Goal: Information Seeking & Learning: Check status

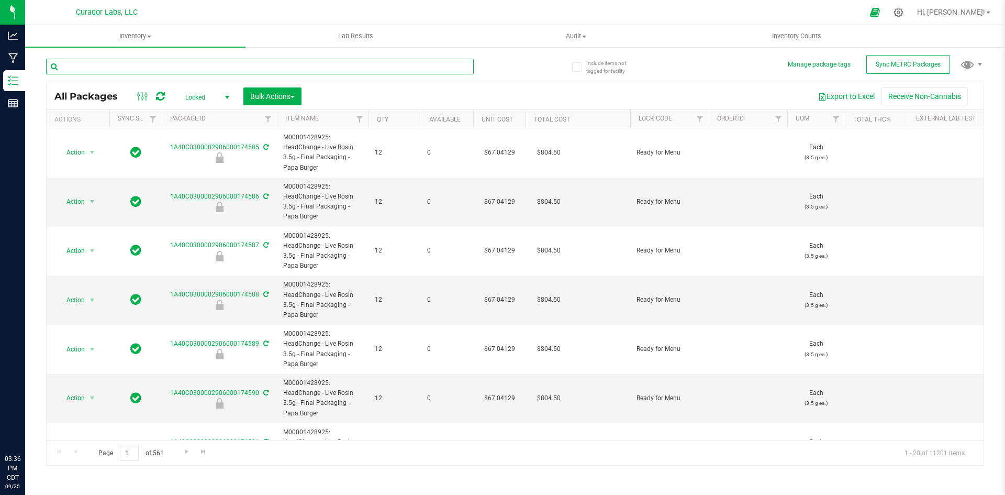
drag, startPoint x: 0, startPoint y: 0, endPoint x: 130, endPoint y: 63, distance: 144.7
click at [130, 63] on input "text" at bounding box center [260, 67] width 428 height 16
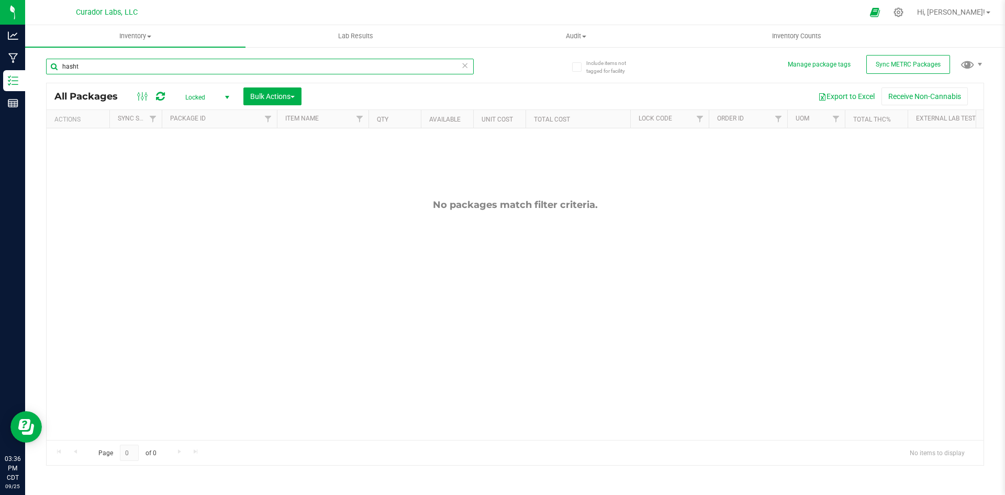
type input "hasht"
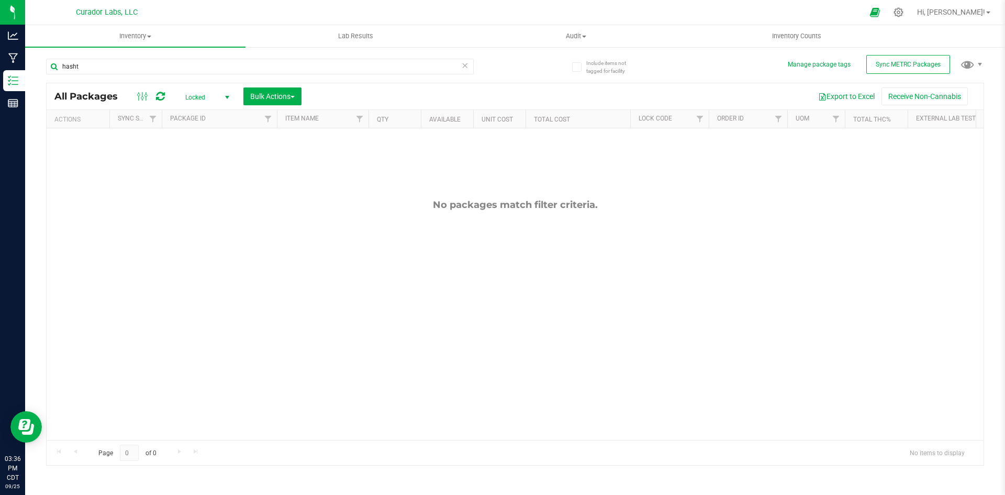
click at [226, 99] on span "select" at bounding box center [227, 97] width 8 height 8
click at [202, 162] on li "All" at bounding box center [204, 161] width 57 height 16
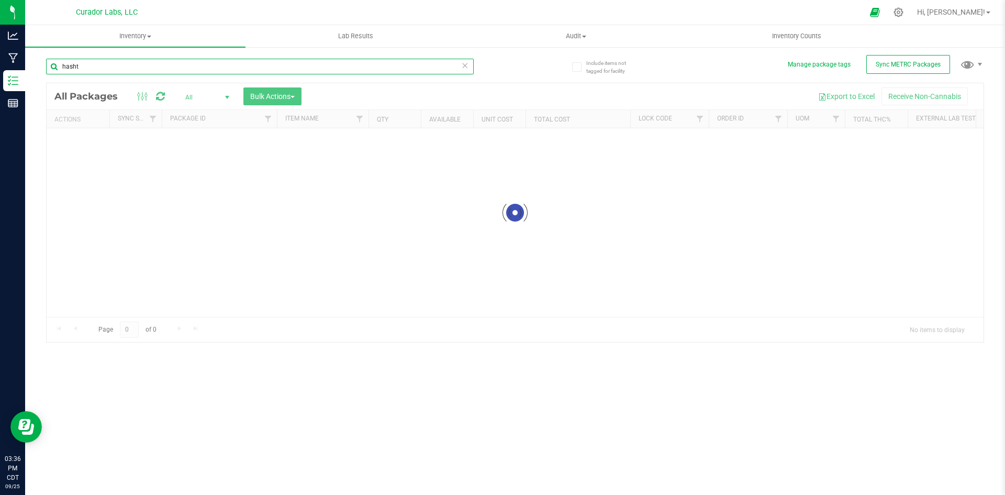
click at [119, 63] on input "hasht" at bounding box center [260, 67] width 428 height 16
type input "h"
type input "c"
type input "gateway"
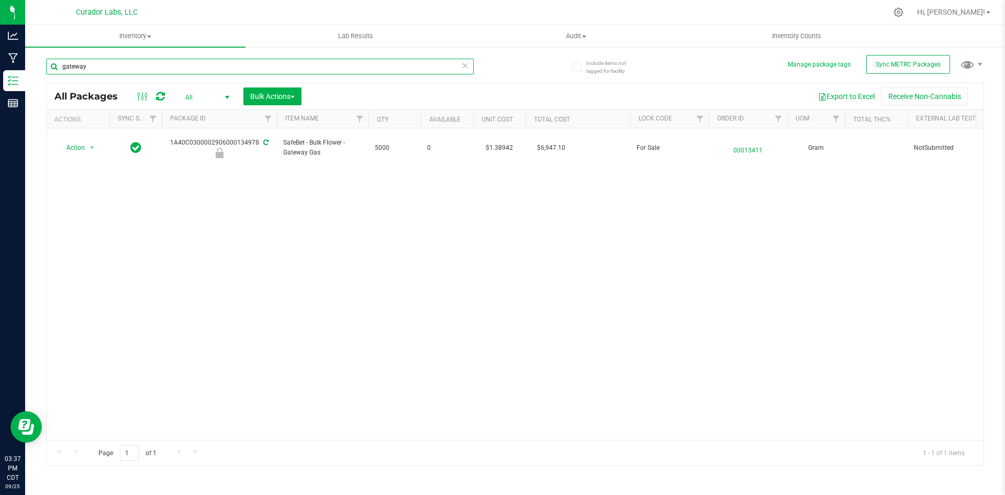
drag, startPoint x: 103, startPoint y: 64, endPoint x: 51, endPoint y: 76, distance: 53.1
click at [51, 76] on div "gateway" at bounding box center [260, 71] width 428 height 24
